Goal: Download file/media: Obtain a digital file from the website

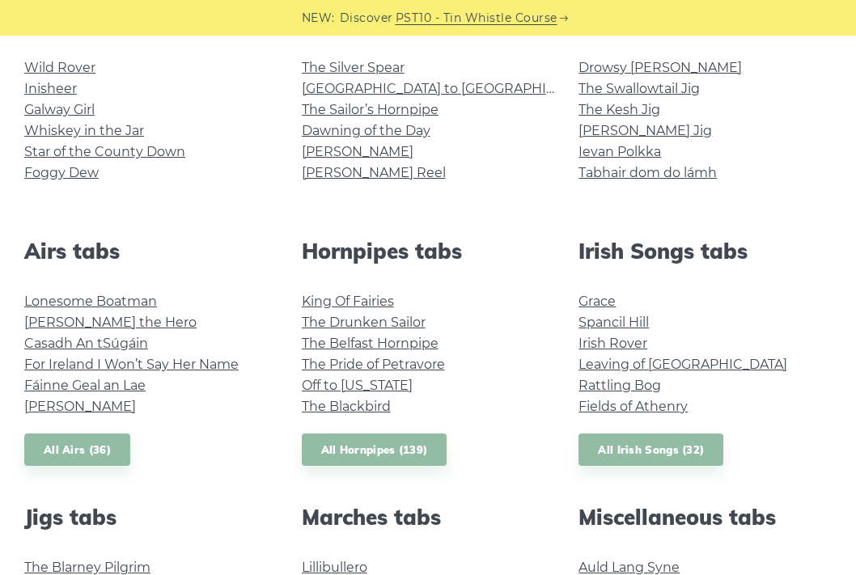
scroll to position [459, 0]
click at [670, 455] on link "All Irish Songs (32)" at bounding box center [650, 450] width 145 height 33
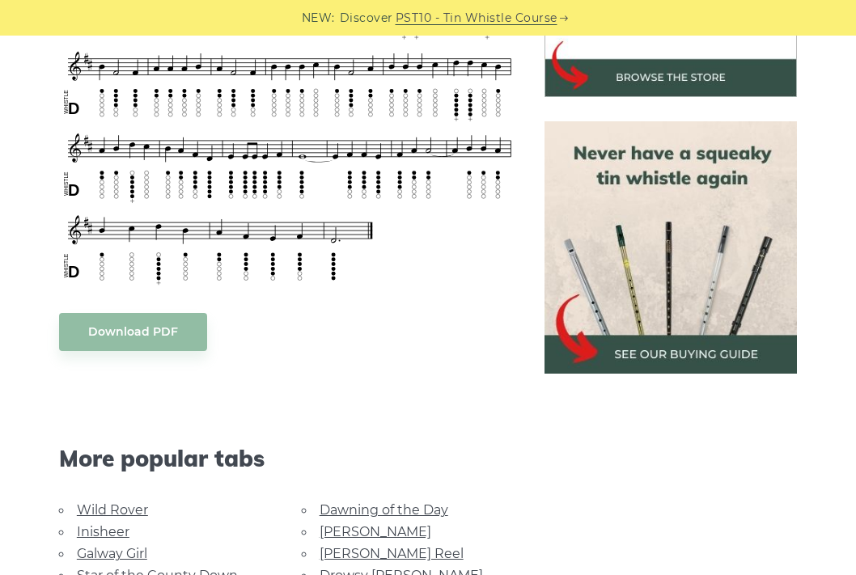
scroll to position [620, 0]
click at [136, 345] on link "Download PDF" at bounding box center [133, 332] width 148 height 38
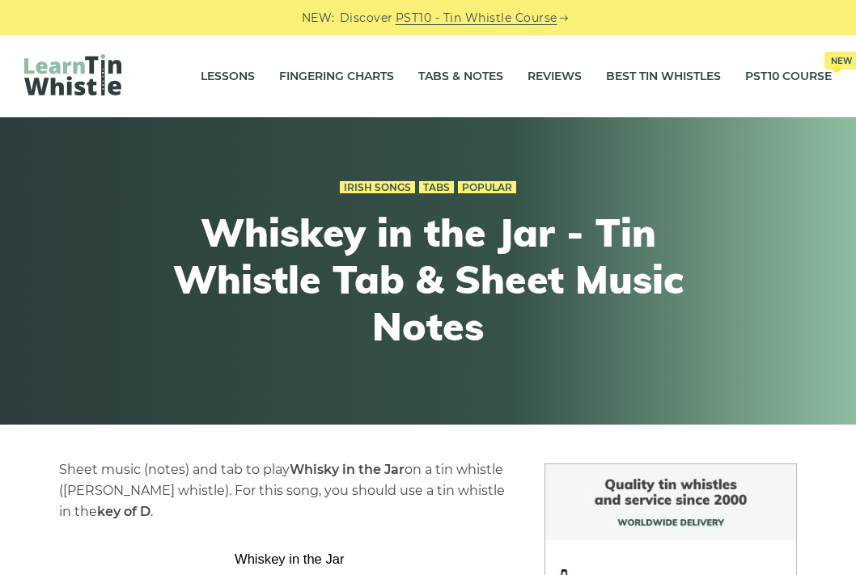
scroll to position [0, 0]
click at [683, 78] on link "Best Tin Whistles" at bounding box center [663, 77] width 115 height 40
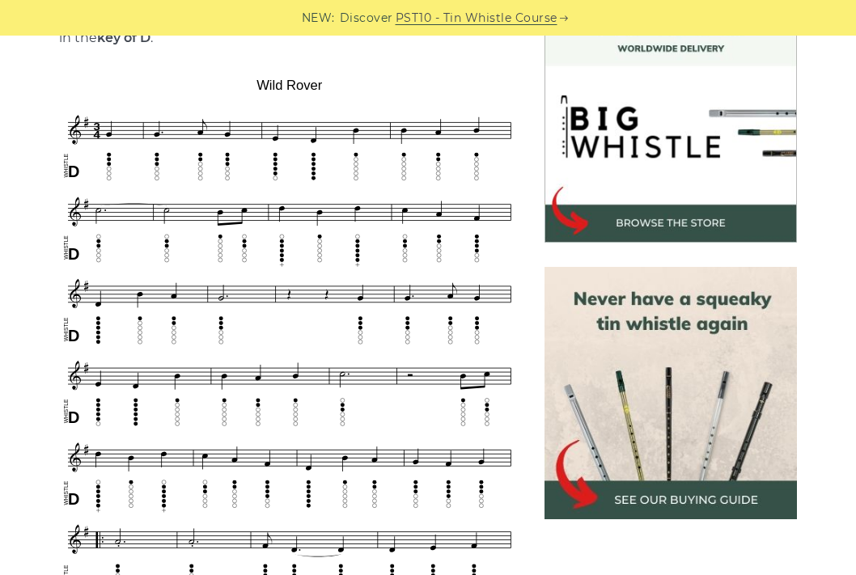
scroll to position [474, 0]
click at [492, 334] on img at bounding box center [289, 502] width 461 height 858
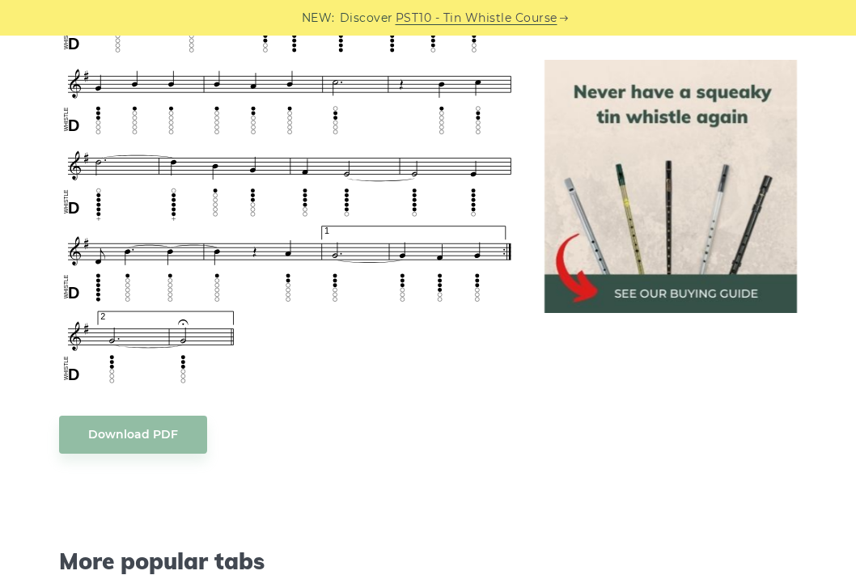
scroll to position [1014, 0]
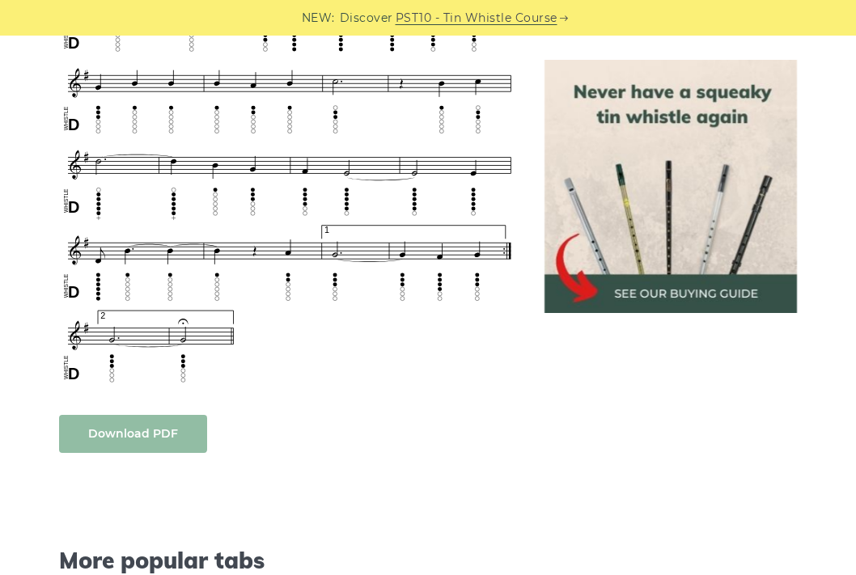
click at [163, 417] on link "Download PDF" at bounding box center [133, 434] width 148 height 38
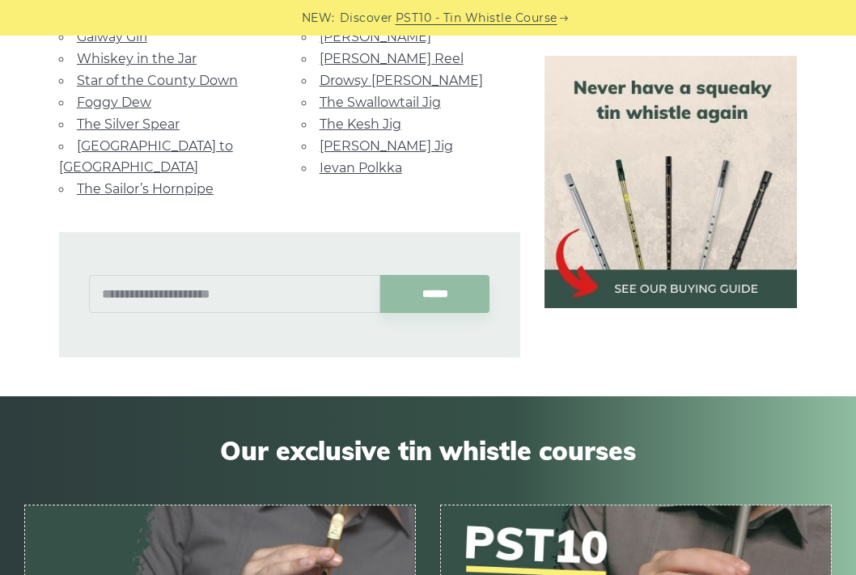
scroll to position [1455, 0]
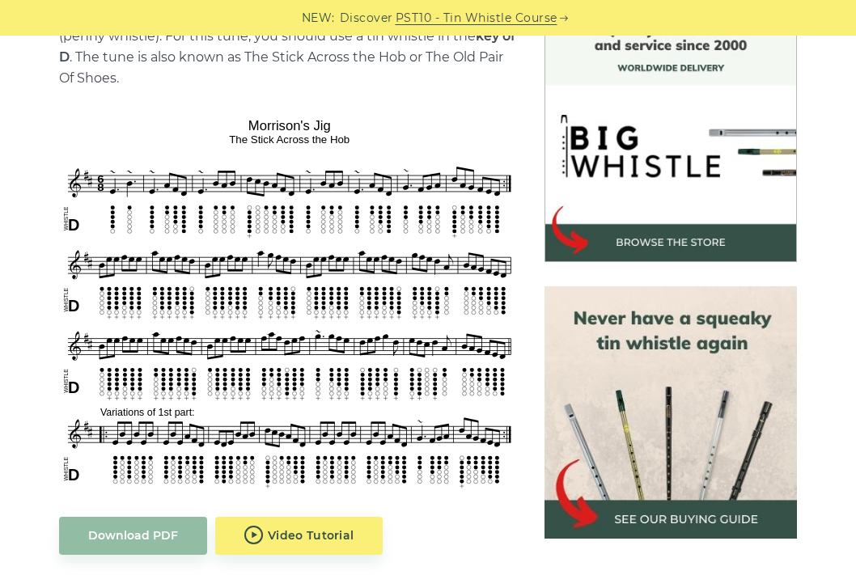
scroll to position [458, 0]
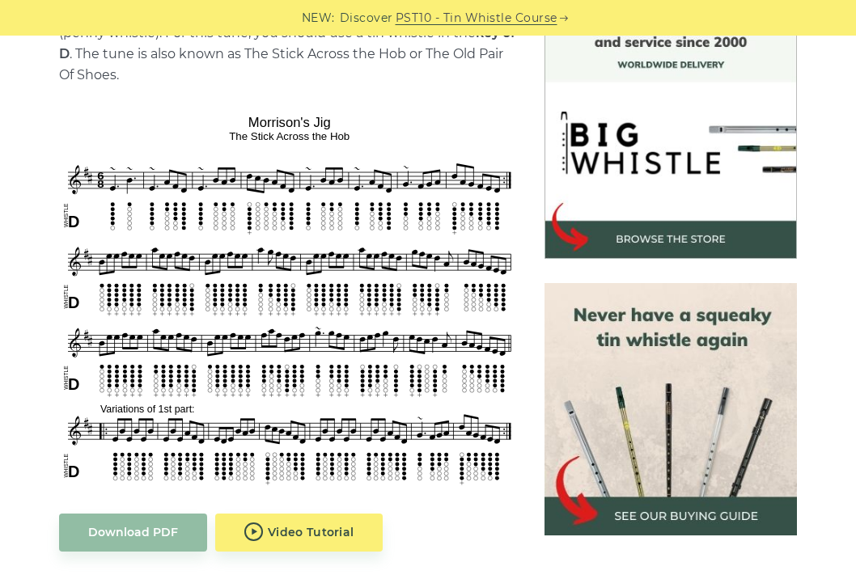
click at [430, 261] on img at bounding box center [289, 299] width 461 height 379
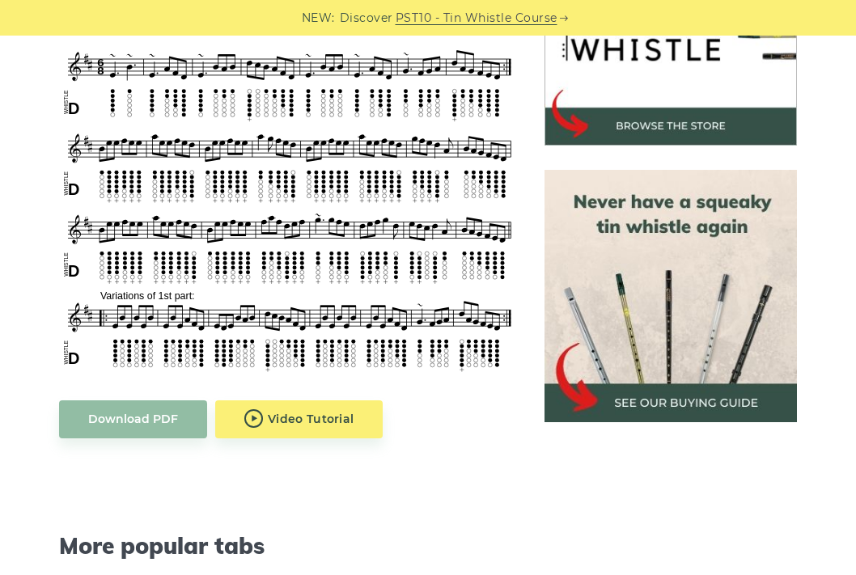
scroll to position [609, 0]
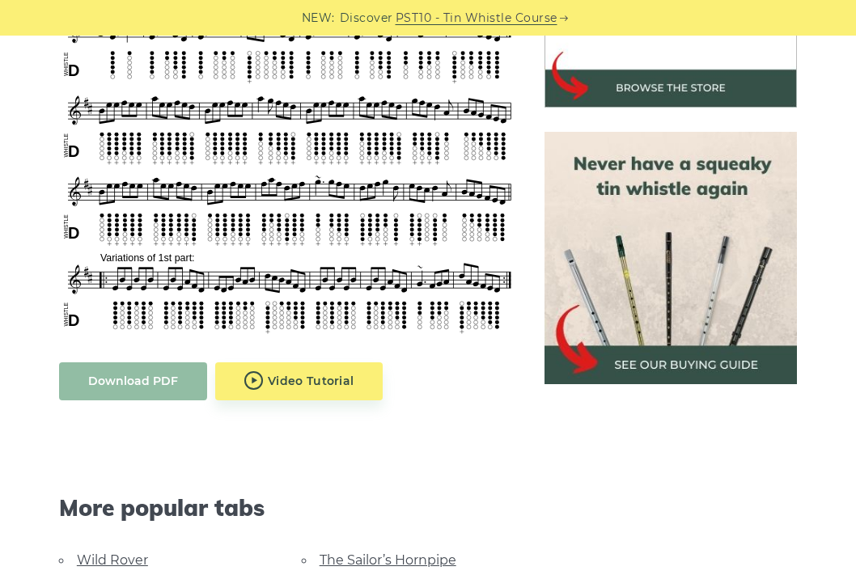
click at [112, 393] on link "Download PDF" at bounding box center [133, 381] width 148 height 38
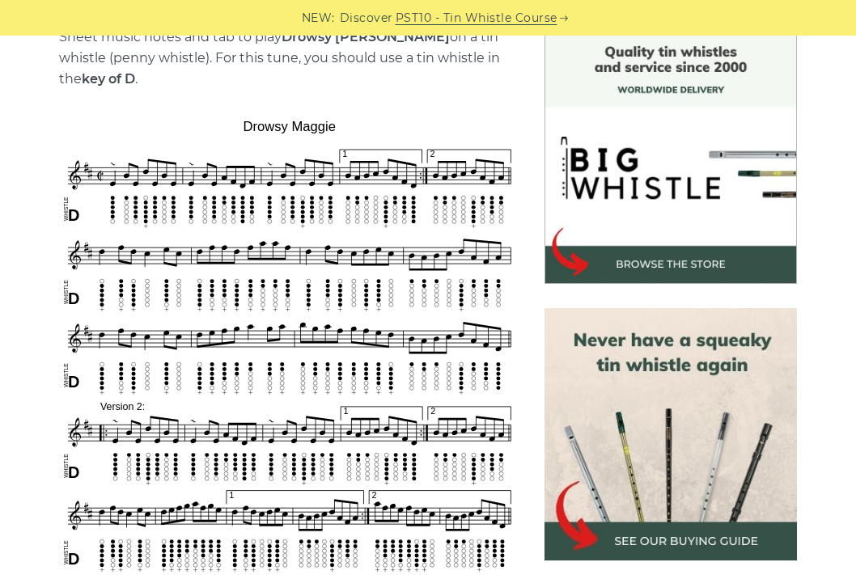
scroll to position [434, 0]
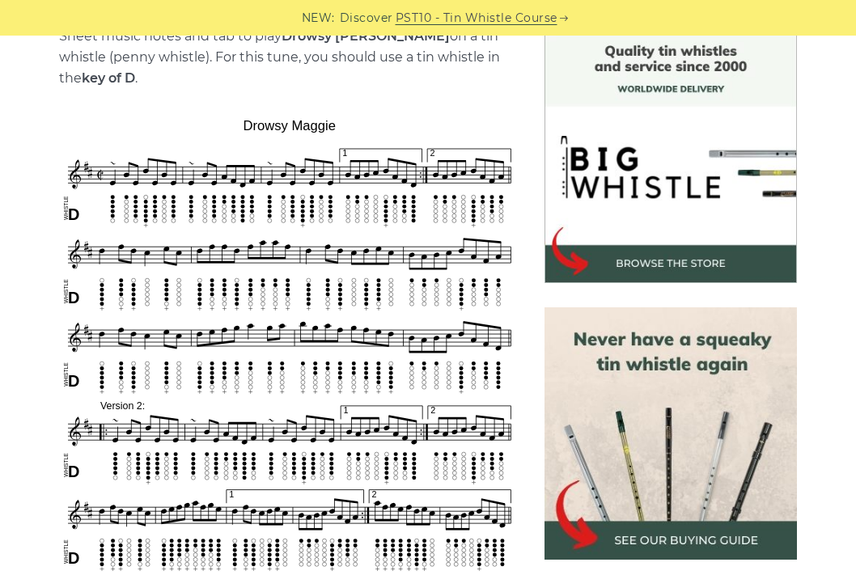
click at [347, 328] on img at bounding box center [289, 344] width 461 height 462
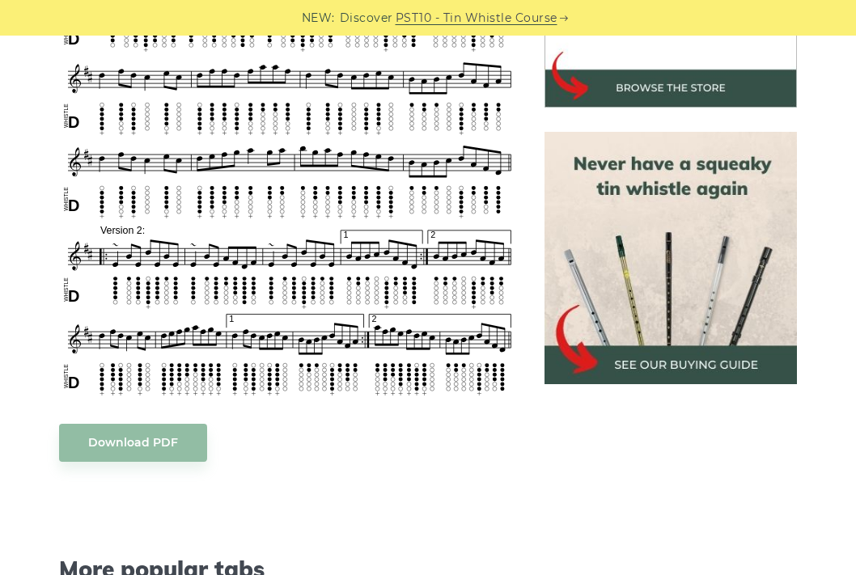
scroll to position [659, 0]
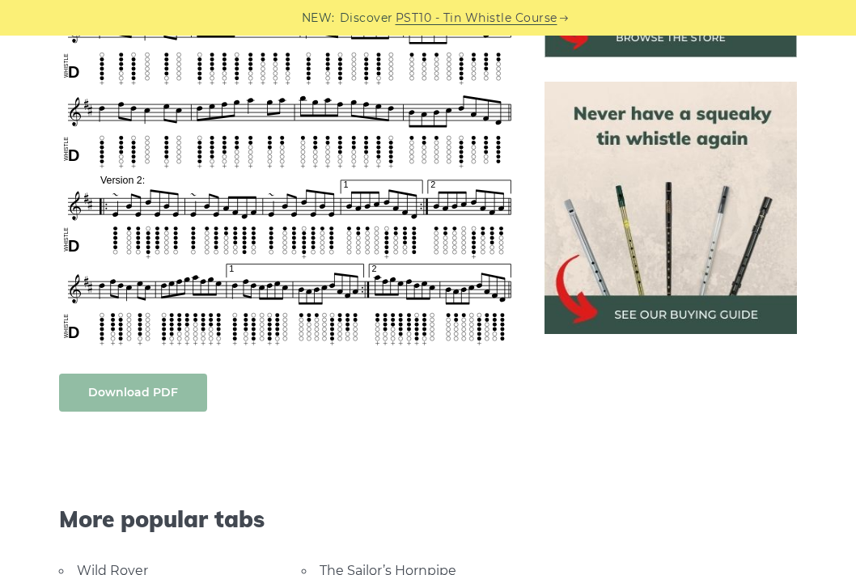
click at [148, 397] on link "Download PDF" at bounding box center [133, 393] width 148 height 38
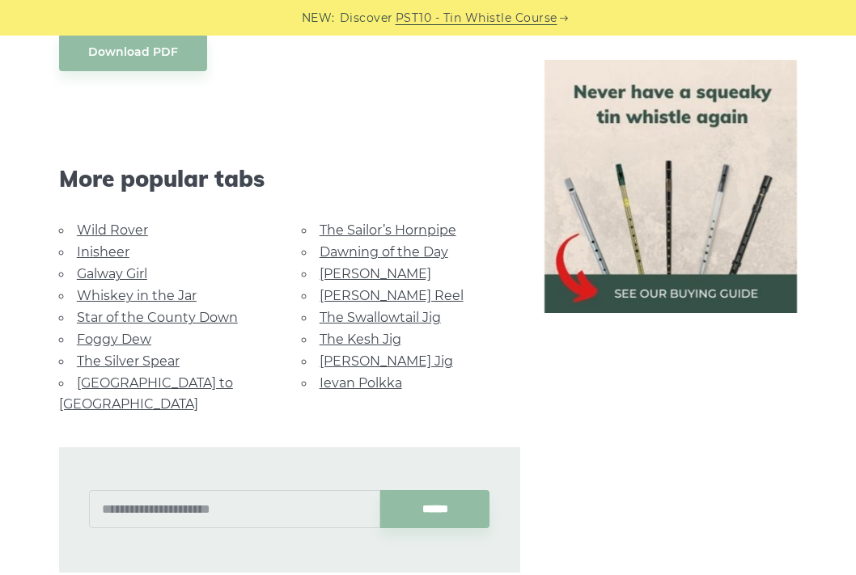
scroll to position [1001, 0]
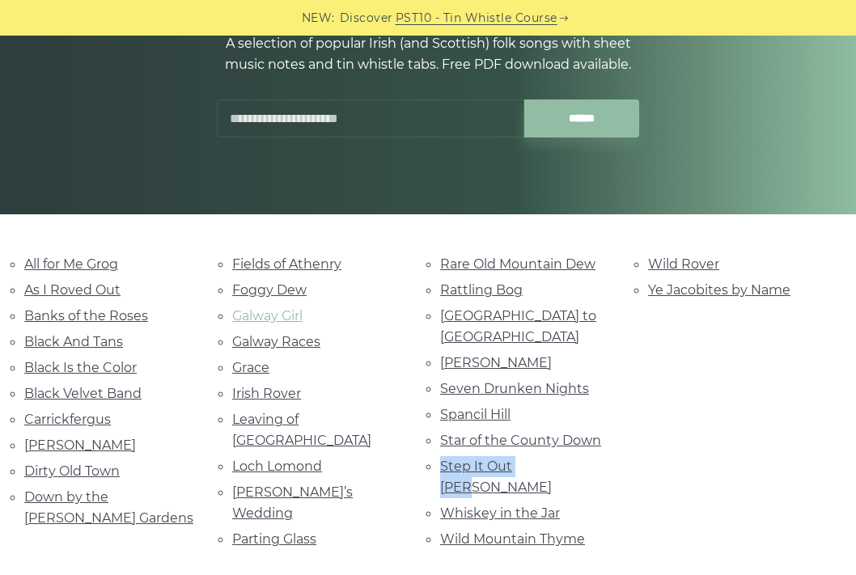
scroll to position [213, 0]
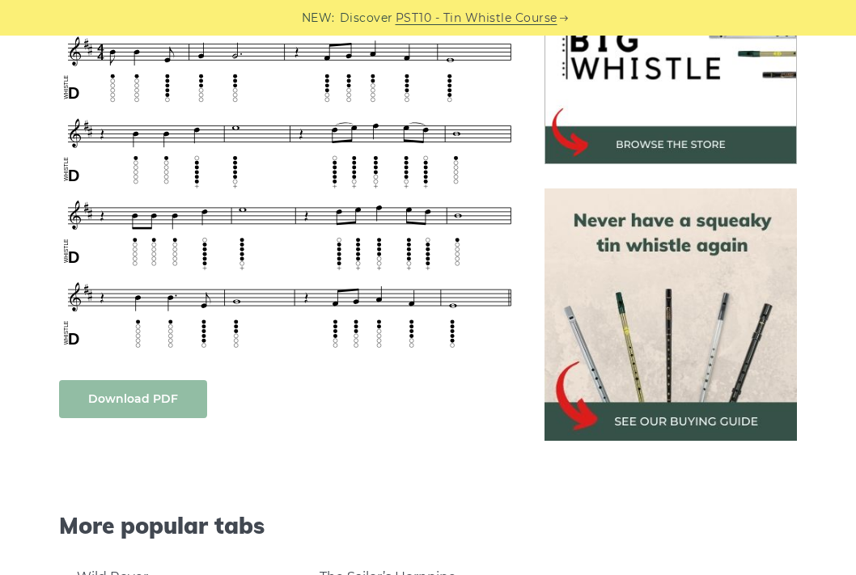
scroll to position [571, 0]
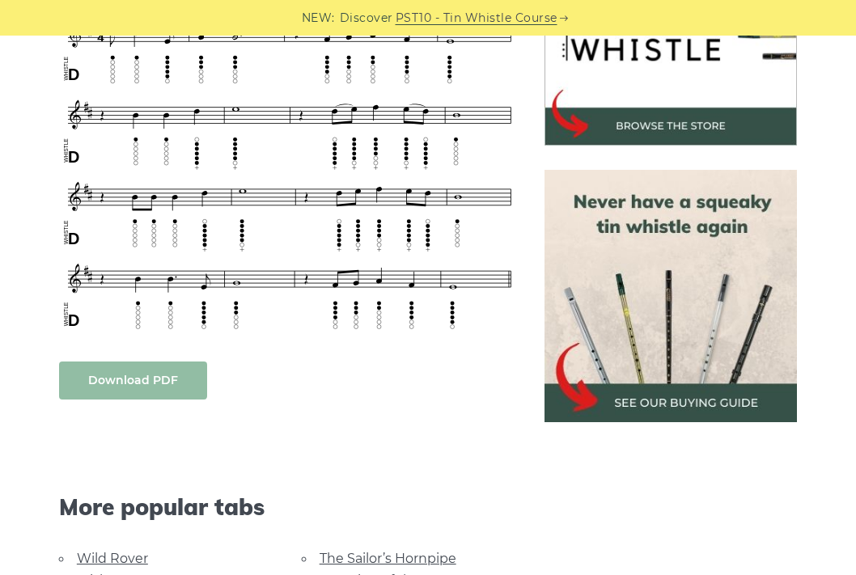
click at [161, 388] on link "Download PDF" at bounding box center [133, 381] width 148 height 38
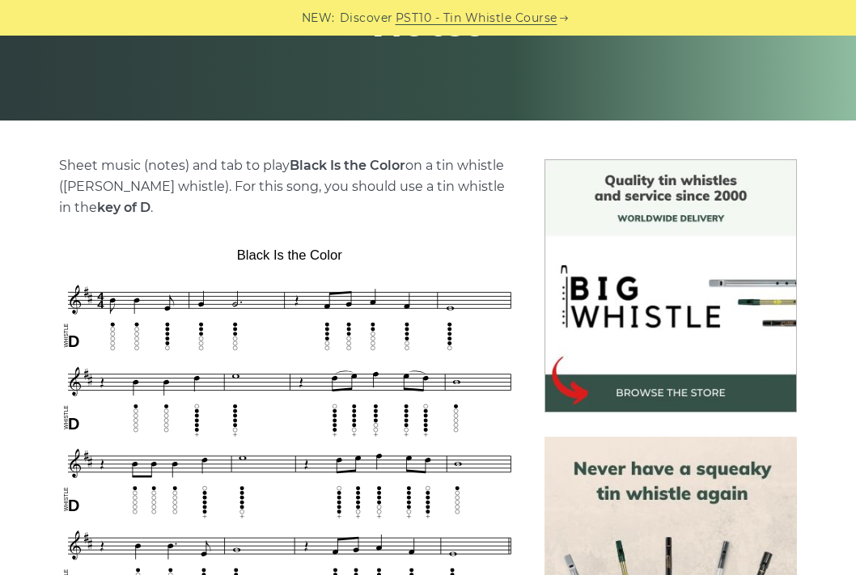
scroll to position [328, 0]
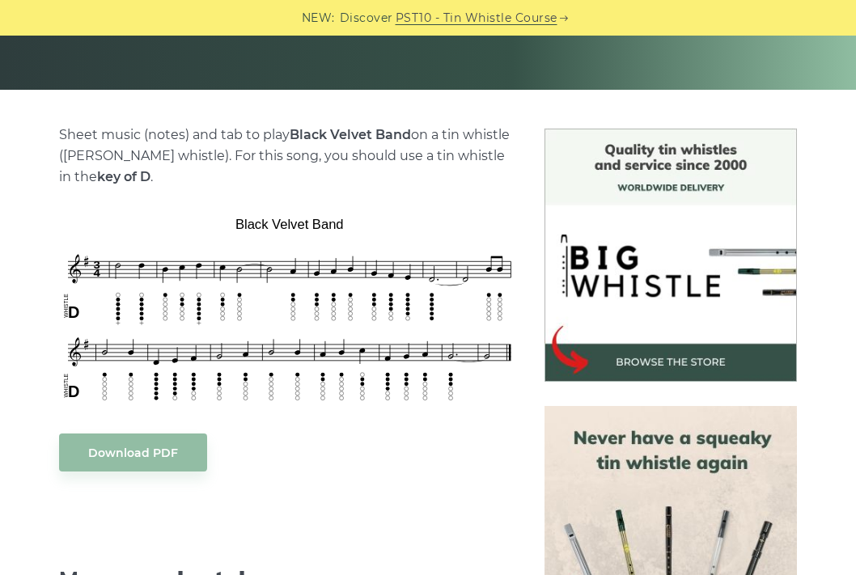
scroll to position [337, 0]
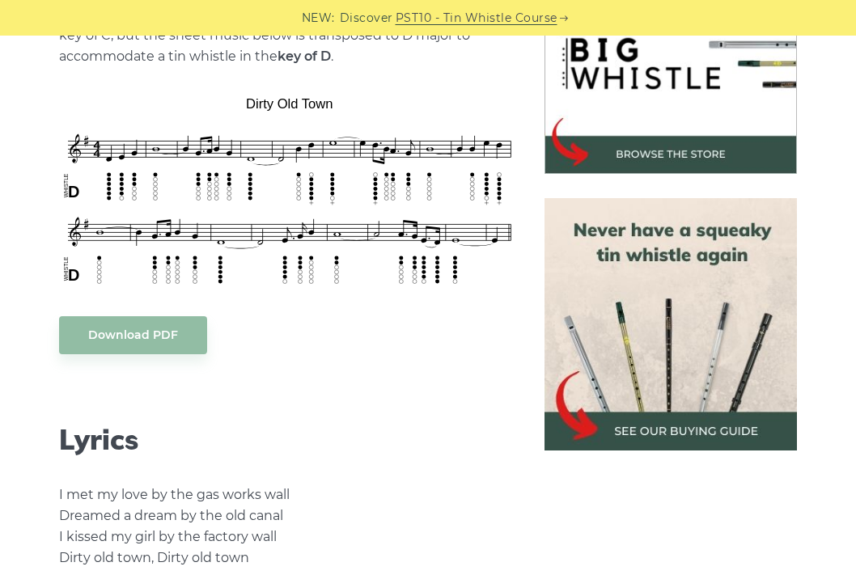
scroll to position [544, 0]
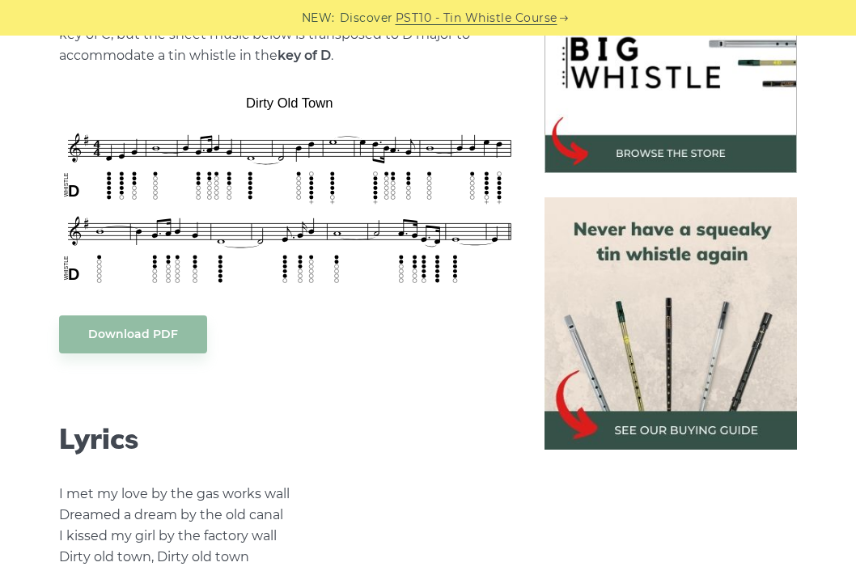
click at [332, 256] on img at bounding box center [289, 191] width 461 height 201
click at [116, 334] on link "Download PDF" at bounding box center [133, 334] width 148 height 38
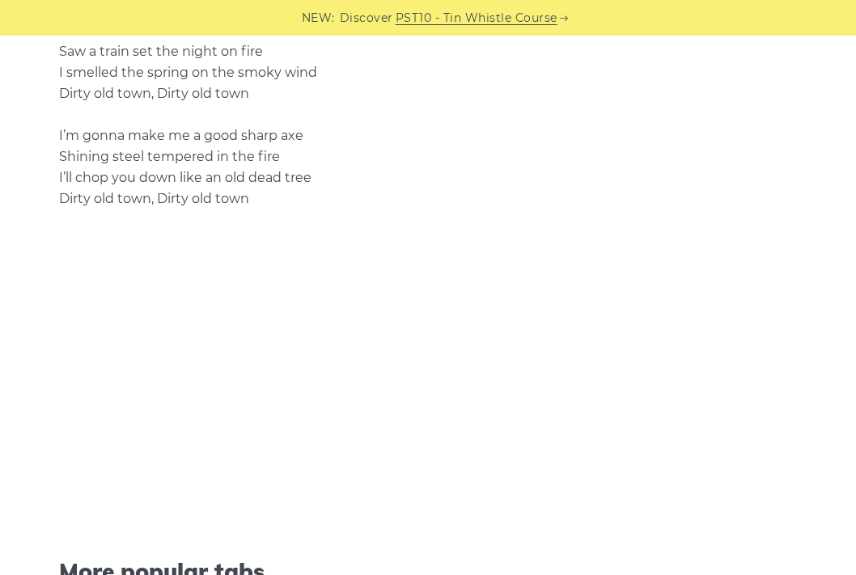
scroll to position [2465, 0]
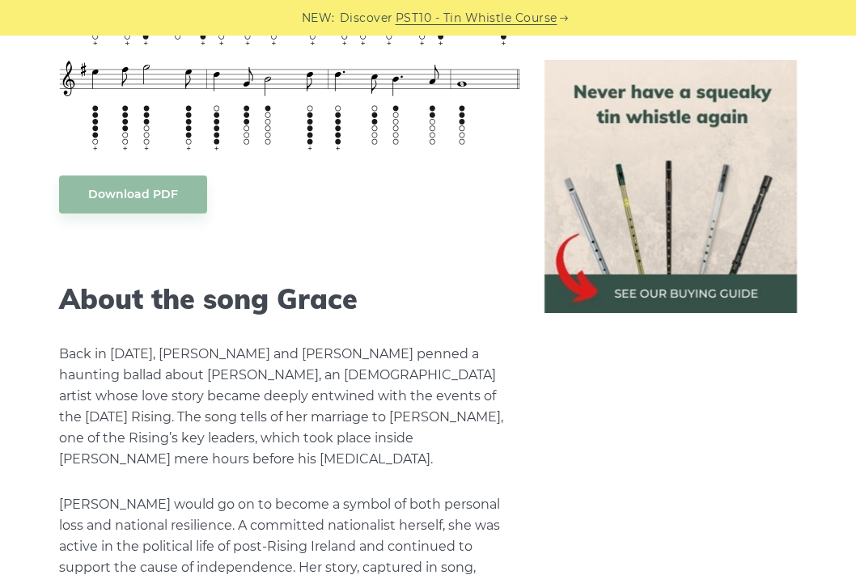
scroll to position [2217, 0]
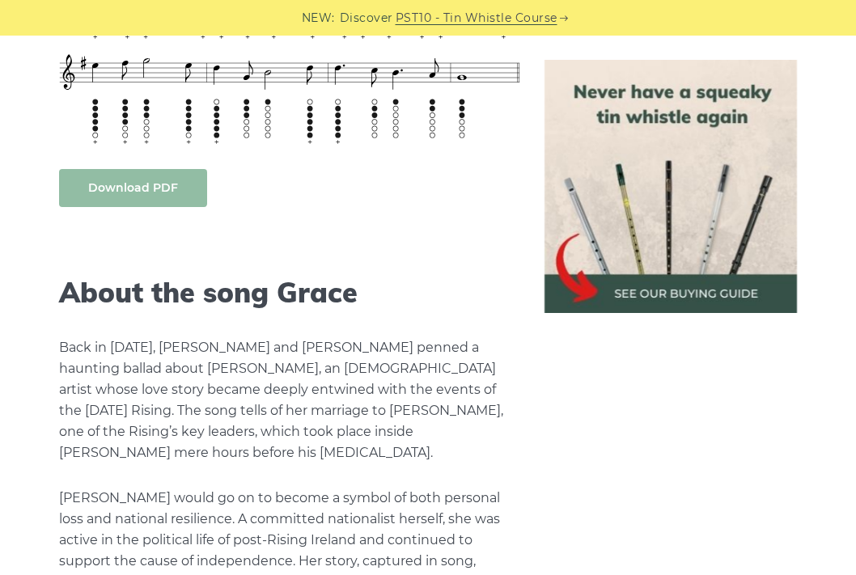
click at [111, 185] on link "Download PDF" at bounding box center [133, 188] width 148 height 38
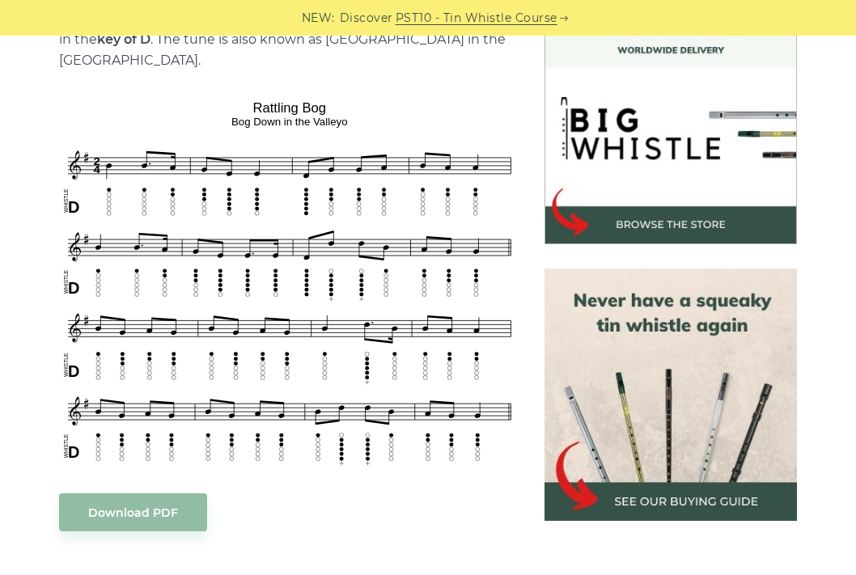
scroll to position [474, 0]
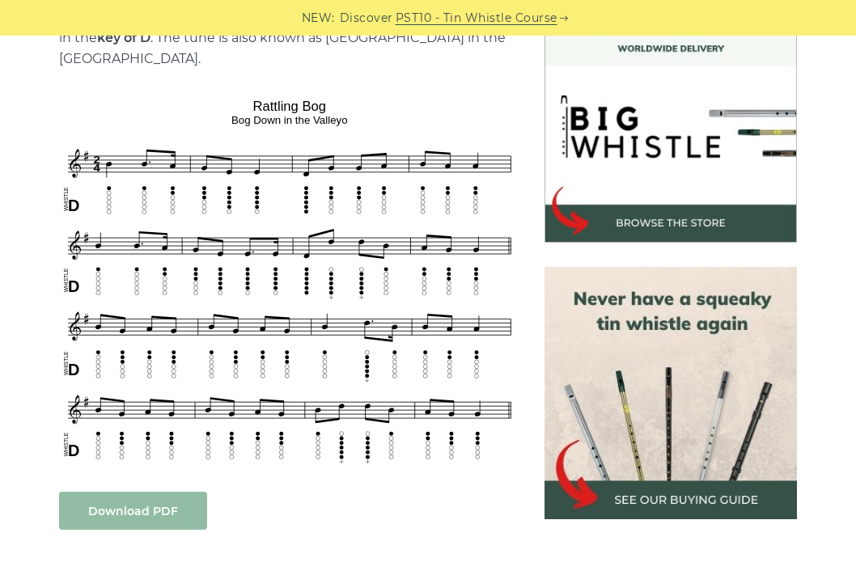
click at [140, 492] on link "Download PDF" at bounding box center [133, 511] width 148 height 38
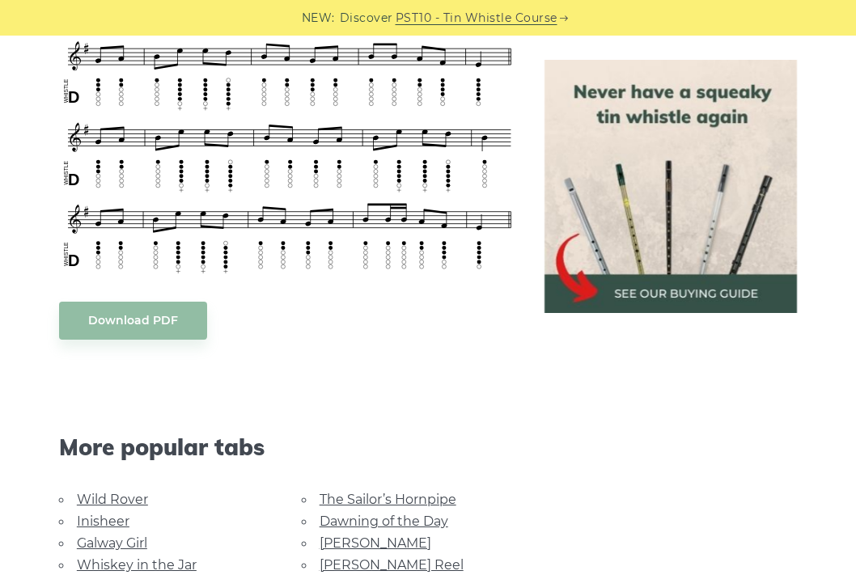
scroll to position [797, 0]
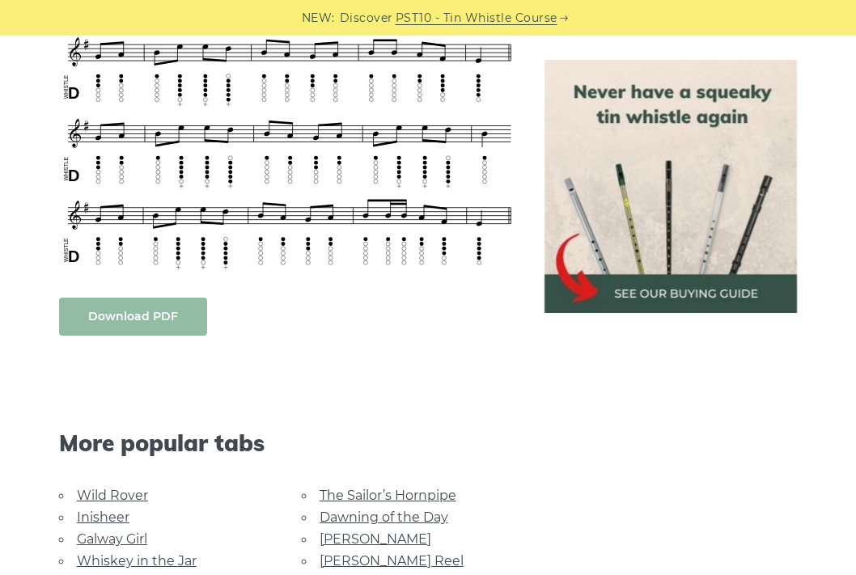
click at [159, 327] on link "Download PDF" at bounding box center [133, 317] width 148 height 38
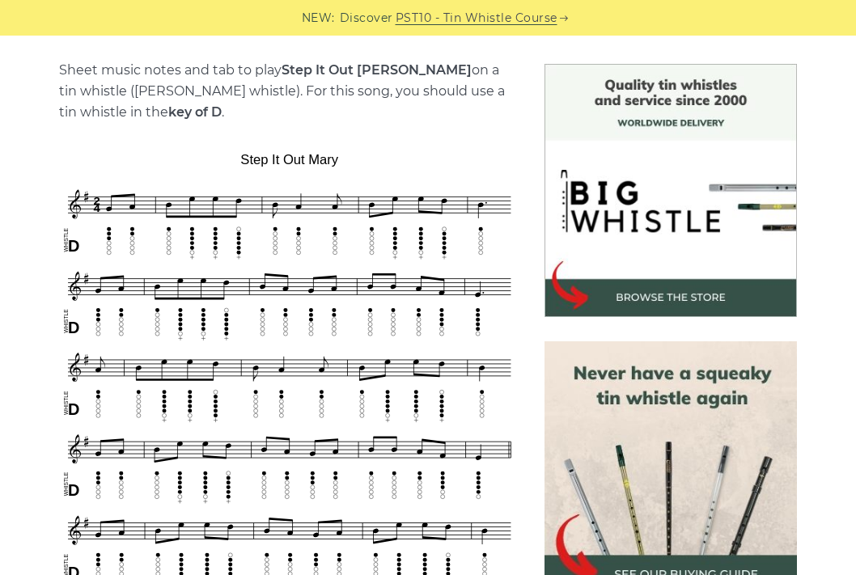
scroll to position [409, 0]
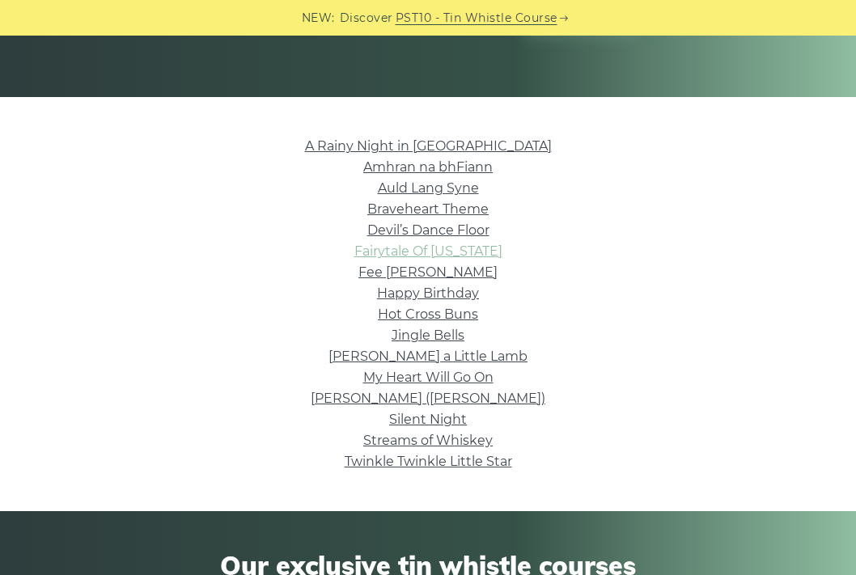
scroll to position [261, 0]
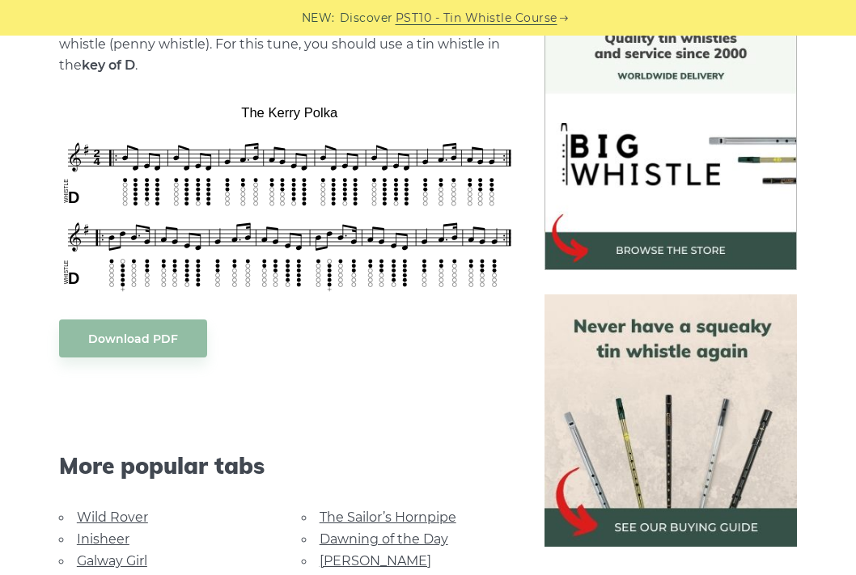
scroll to position [447, 0]
click at [146, 344] on link "Download PDF" at bounding box center [133, 339] width 148 height 38
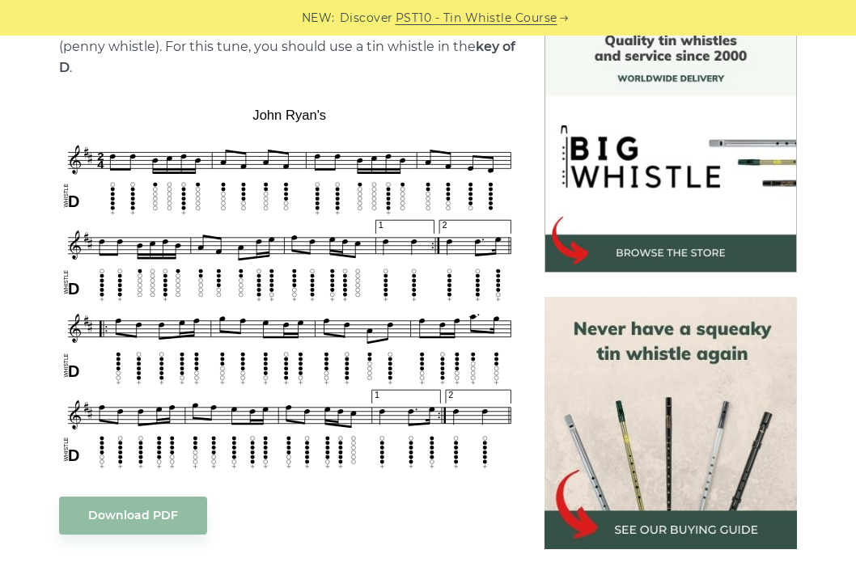
scroll to position [451, 0]
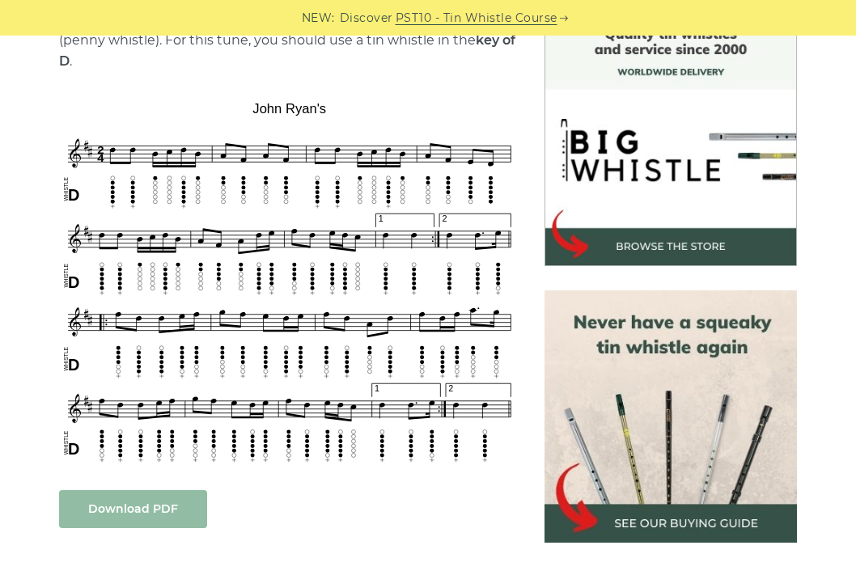
click at [129, 494] on link "Download PDF" at bounding box center [133, 509] width 148 height 38
click at [680, 0] on div "NEW: Discover PST10 - Tin Whistle Course" at bounding box center [428, 18] width 856 height 36
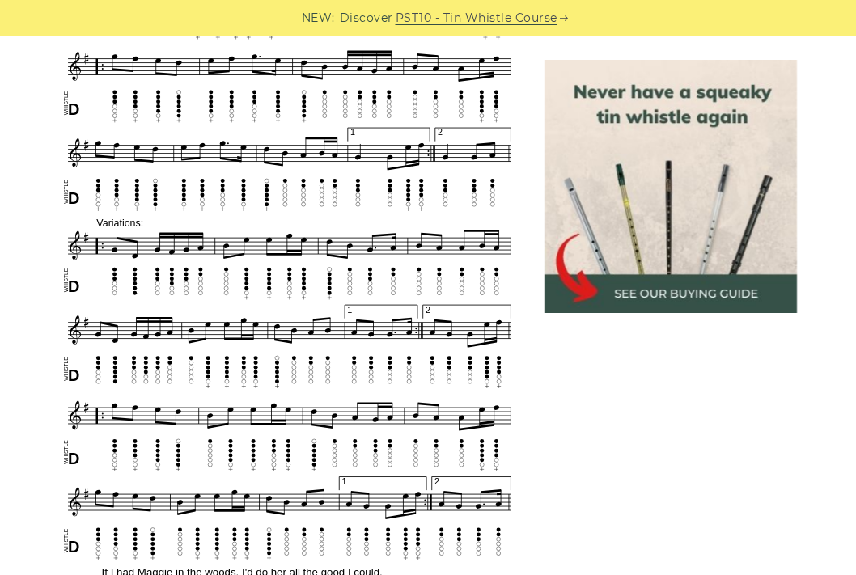
click at [145, 355] on img at bounding box center [289, 230] width 461 height 833
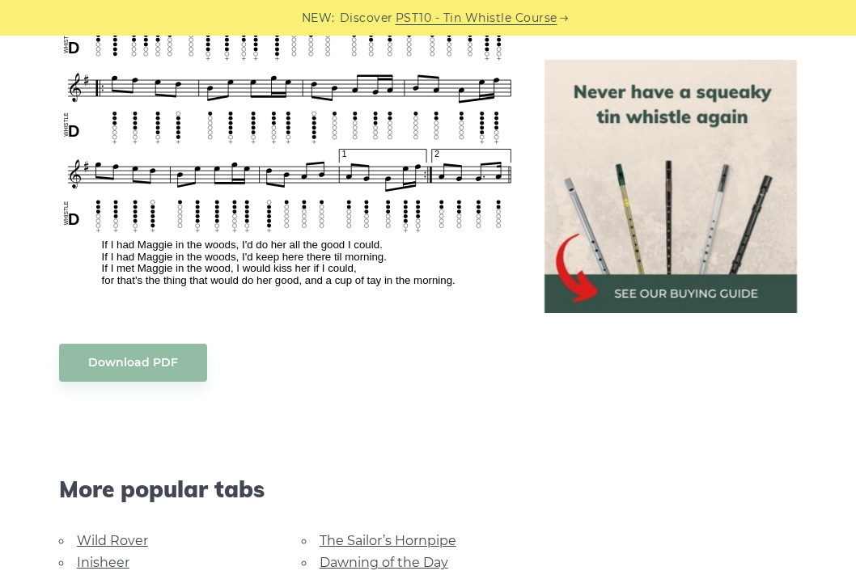
scroll to position [1083, 0]
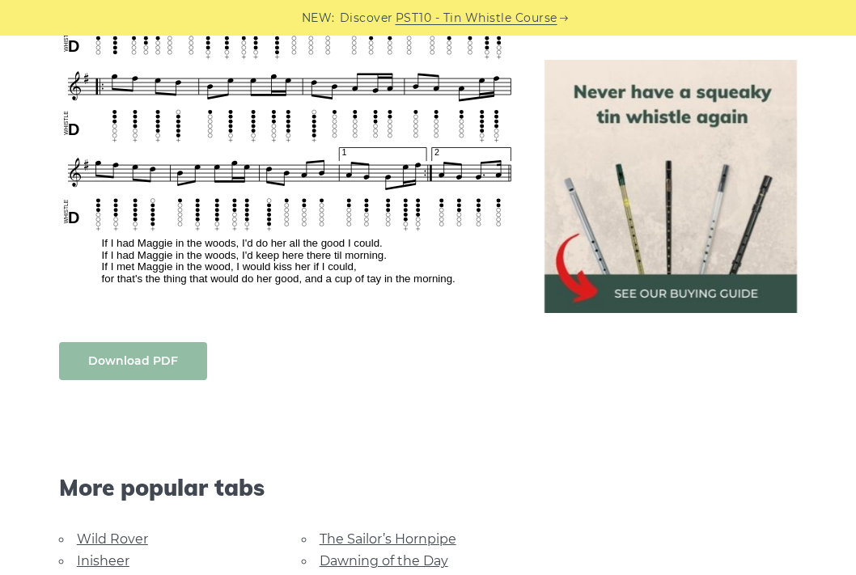
click at [113, 364] on link "Download PDF" at bounding box center [133, 361] width 148 height 38
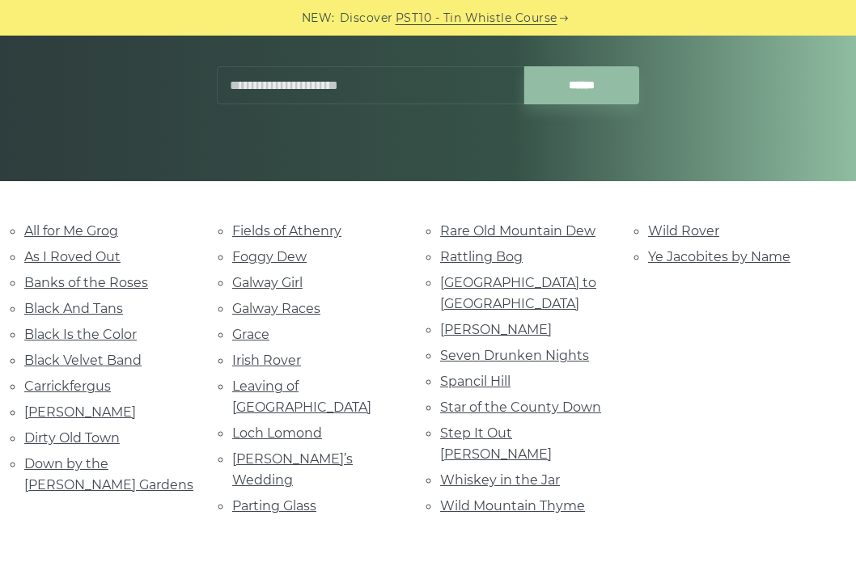
scroll to position [243, 0]
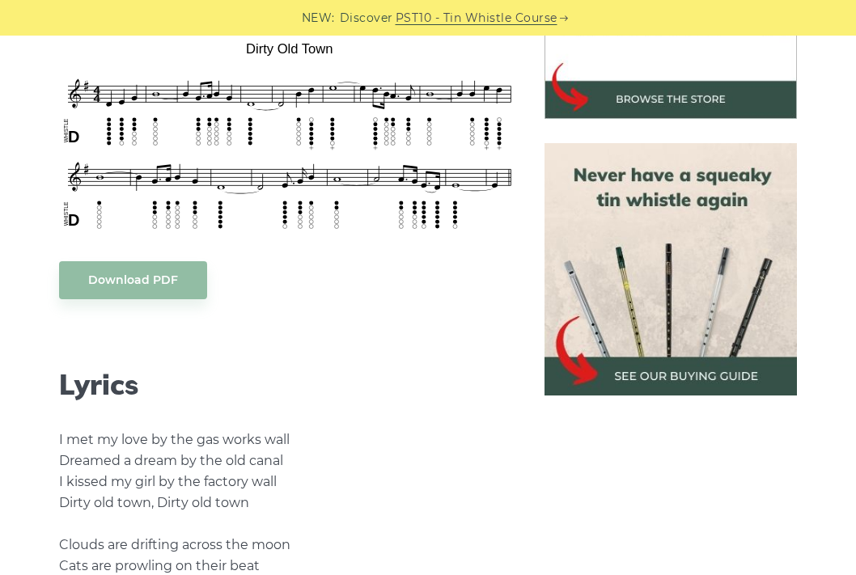
scroll to position [601, 0]
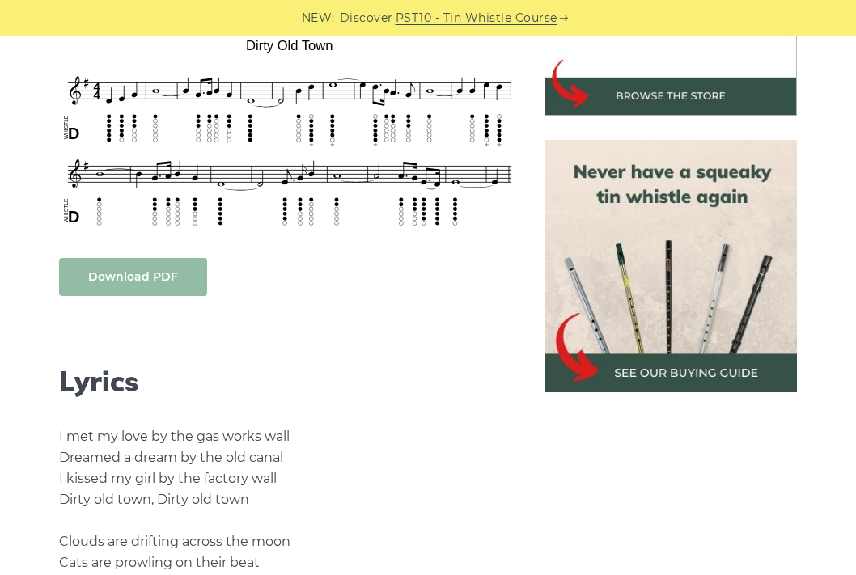
click at [143, 276] on link "Download PDF" at bounding box center [133, 277] width 148 height 38
